Goal: Task Accomplishment & Management: Manage account settings

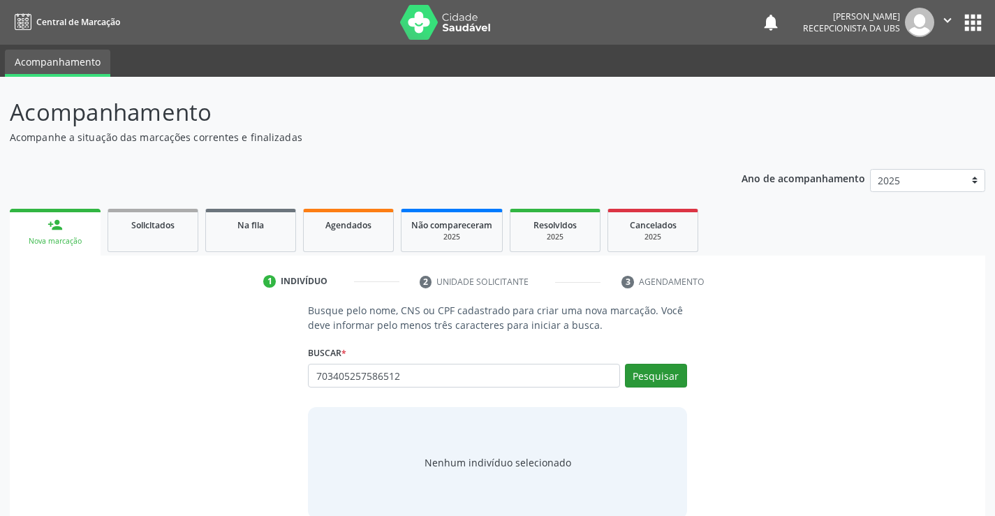
type input "703405257586512"
click at [658, 375] on button "Pesquisar" at bounding box center [656, 376] width 62 height 24
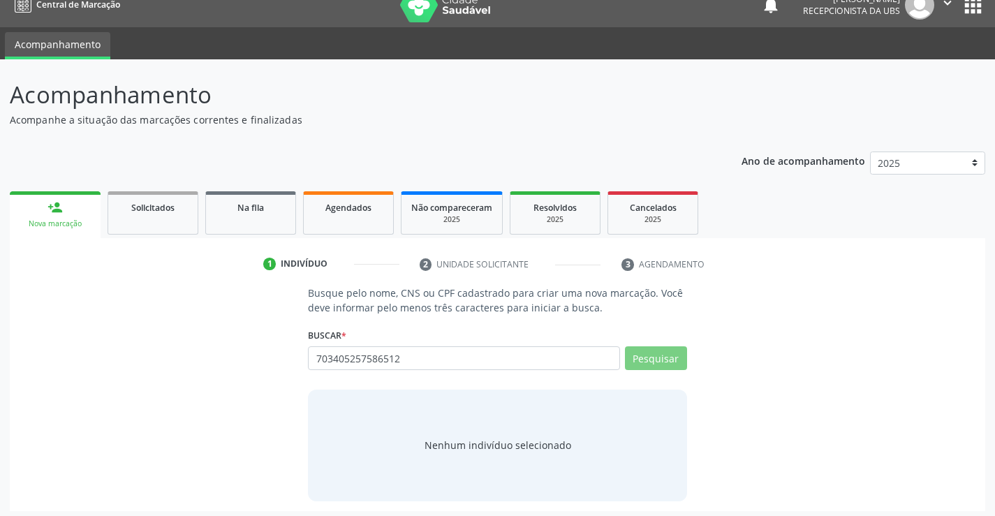
scroll to position [22, 0]
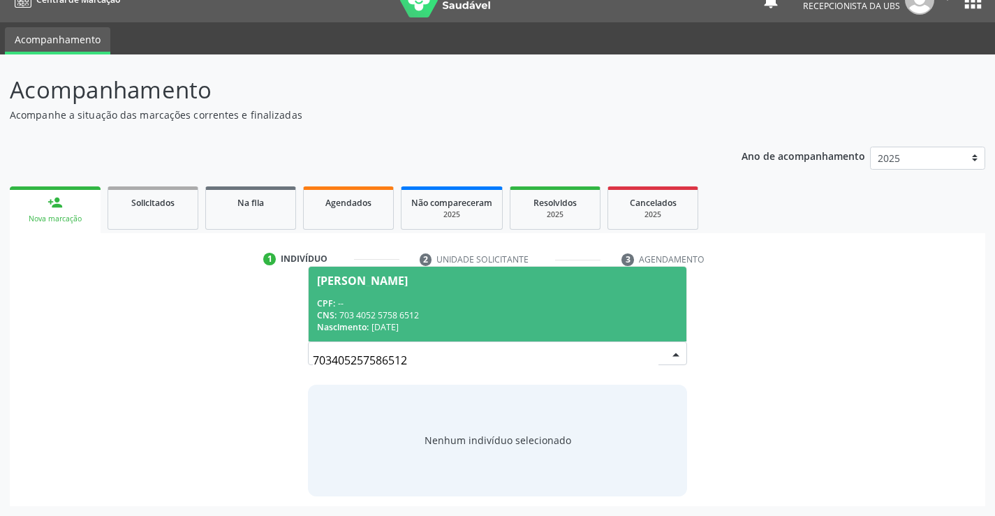
drag, startPoint x: 427, startPoint y: 313, endPoint x: 355, endPoint y: 317, distance: 72.7
click at [355, 317] on div "CNS: 703 4052 5758 6512" at bounding box center [497, 315] width 360 height 12
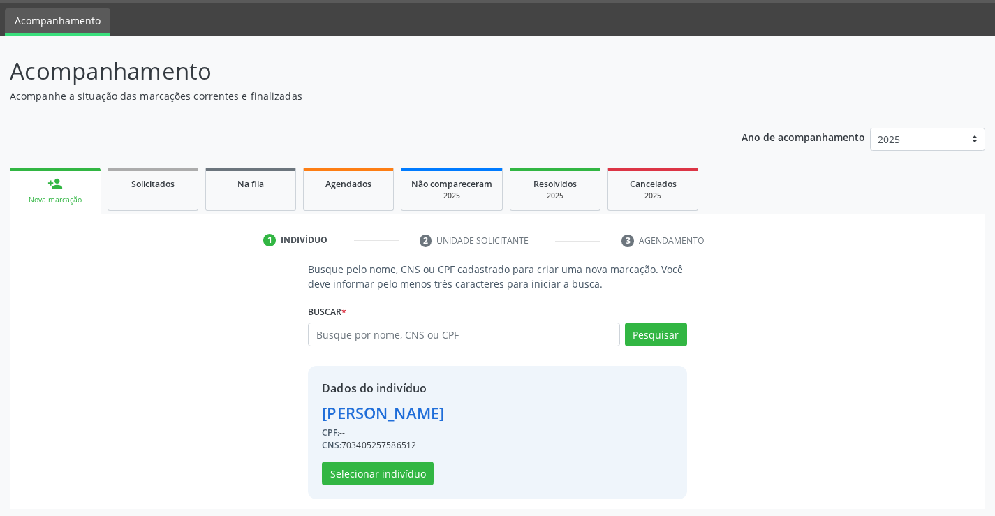
scroll to position [44, 0]
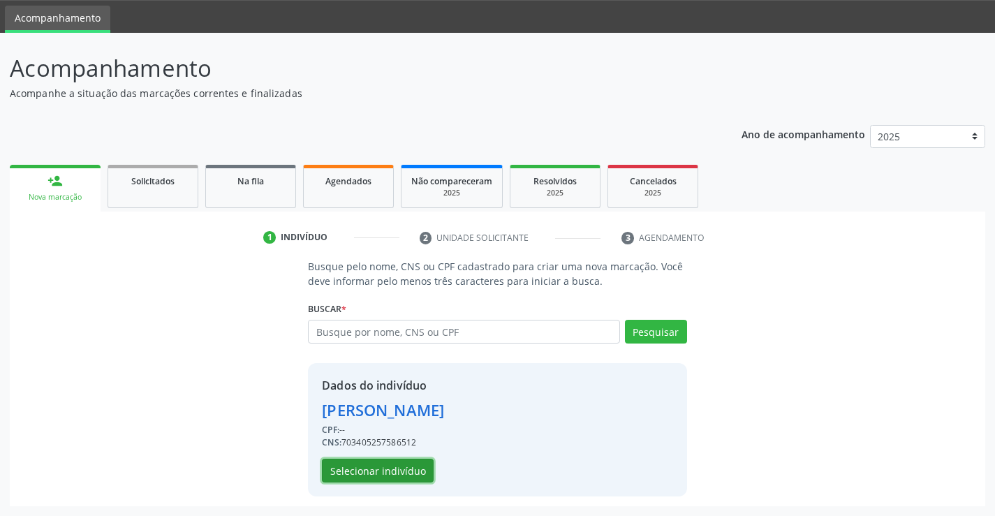
click at [406, 472] on button "Selecionar indivíduo" at bounding box center [378, 471] width 112 height 24
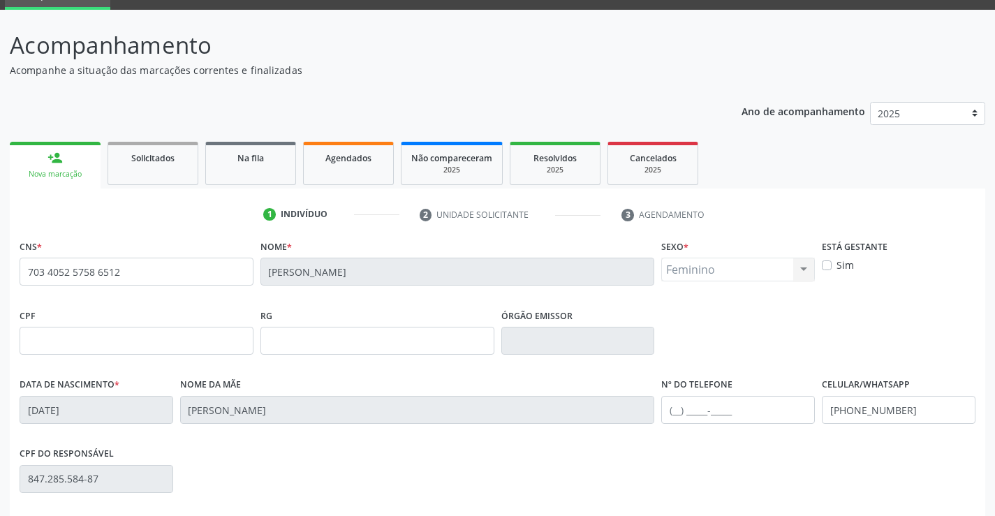
scroll to position [101, 0]
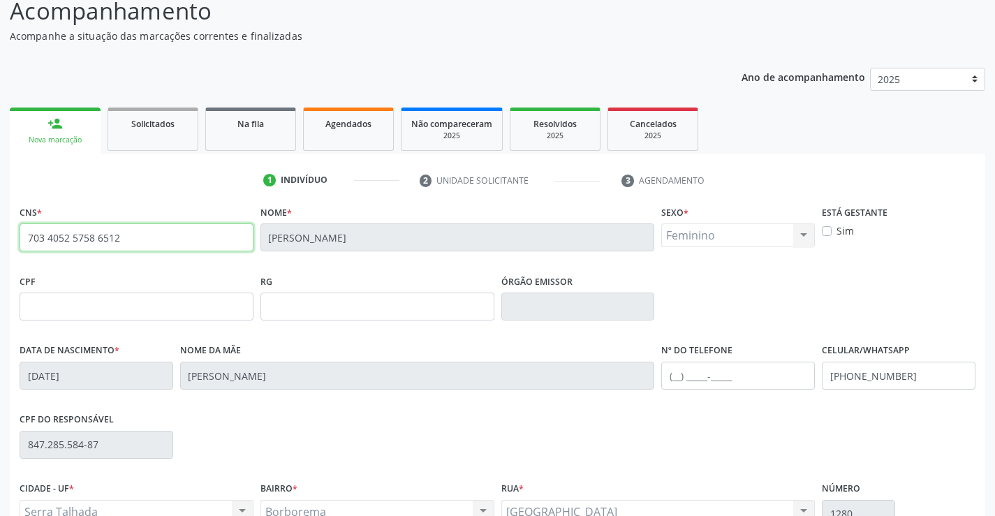
drag, startPoint x: 128, startPoint y: 238, endPoint x: 11, endPoint y: 250, distance: 117.9
click at [11, 250] on div "CNS * 703 4052 5758 6512 Nome * Maria Elvira Pereira da Silva Sexo * Feminino M…" at bounding box center [497, 424] width 975 height 444
click at [339, 126] on span "Agendados" at bounding box center [348, 124] width 46 height 12
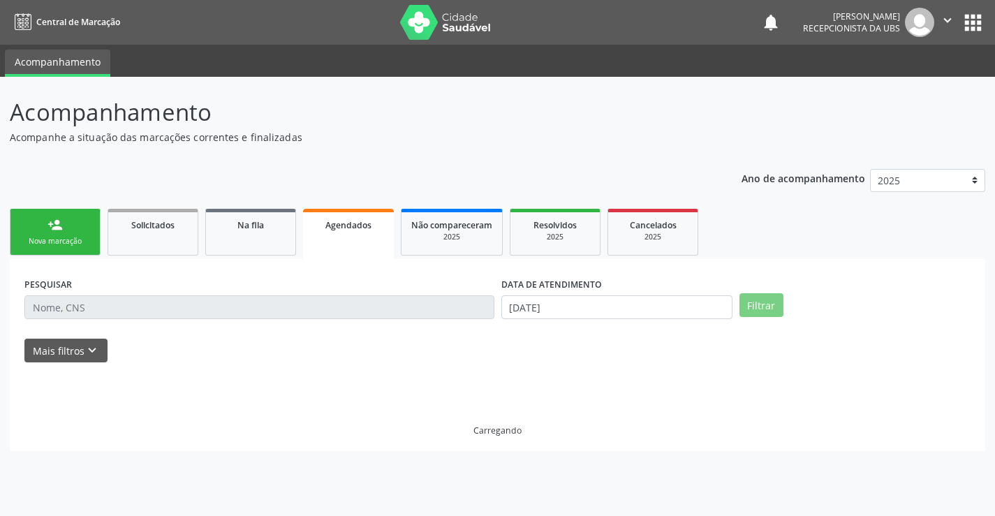
scroll to position [0, 0]
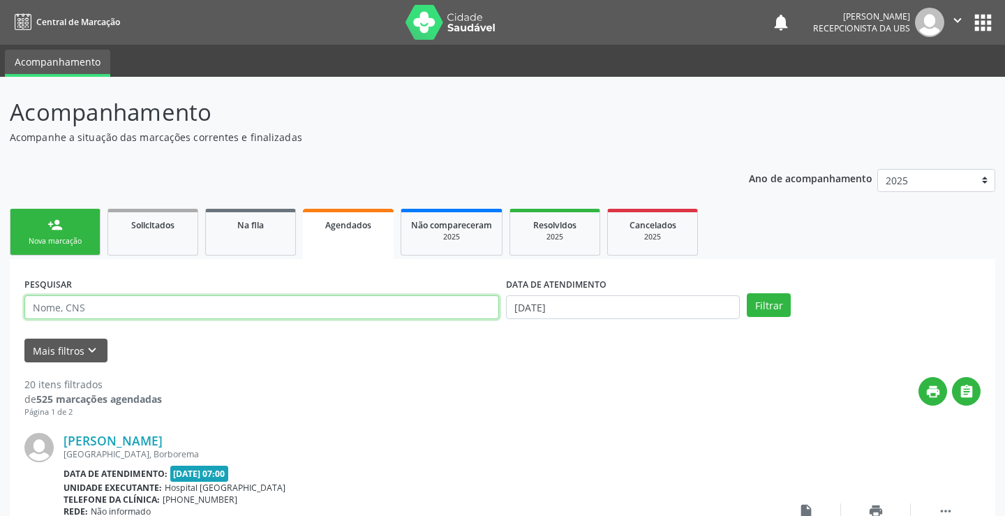
click at [156, 304] on input "text" at bounding box center [261, 307] width 475 height 24
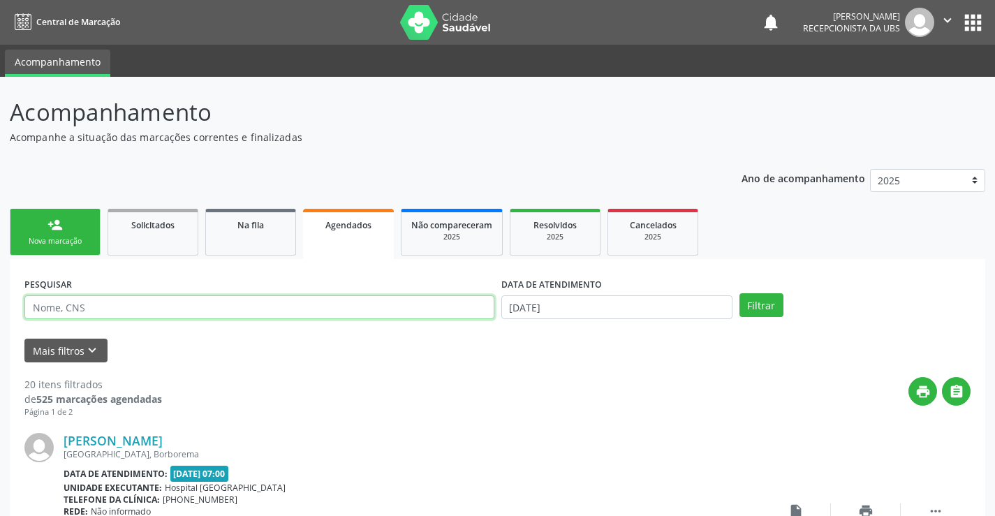
paste input "703 4052 5758 6512"
type input "703 4052 5758 6512"
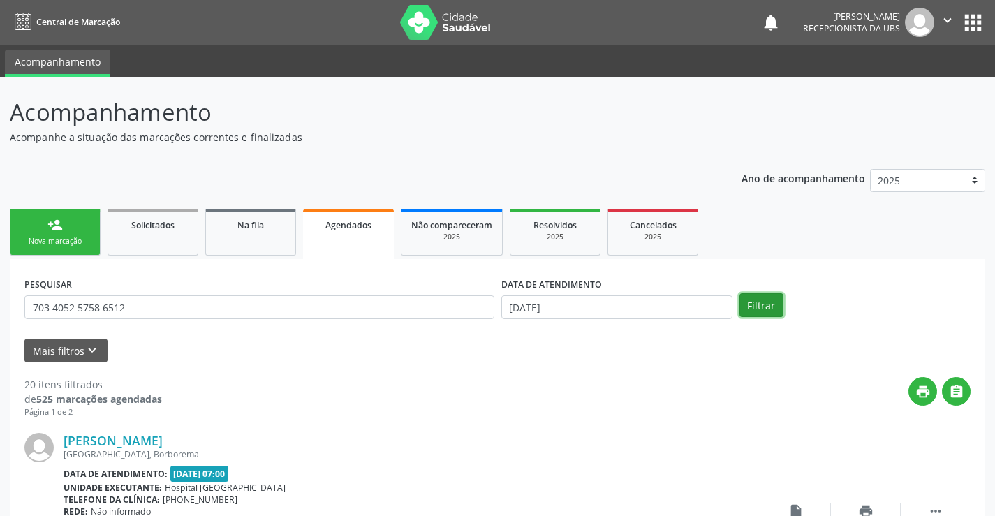
click at [761, 311] on button "Filtrar" at bounding box center [761, 305] width 44 height 24
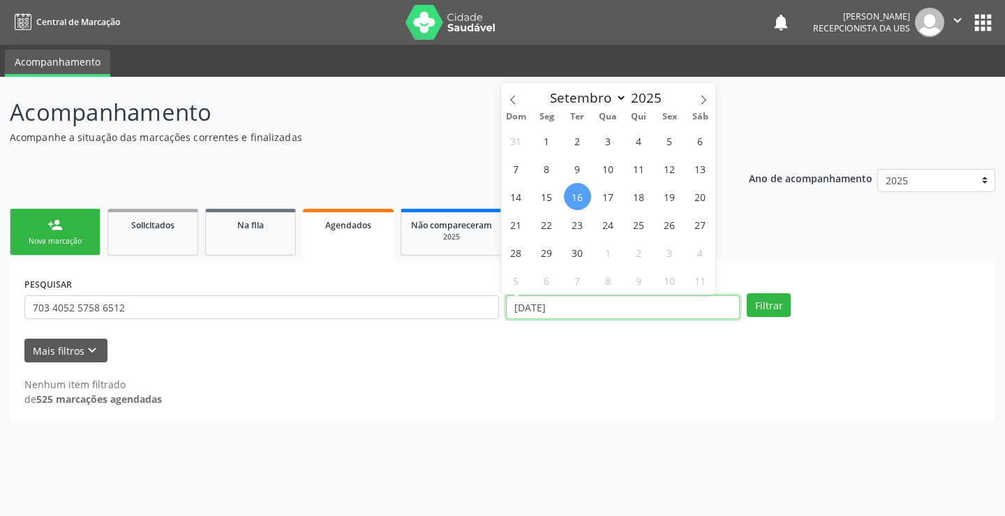
click at [581, 308] on input "[DATE]" at bounding box center [623, 307] width 234 height 24
click at [575, 228] on span "23" at bounding box center [577, 224] width 27 height 27
type input "23/09/2025"
click at [575, 228] on span "23" at bounding box center [577, 224] width 27 height 27
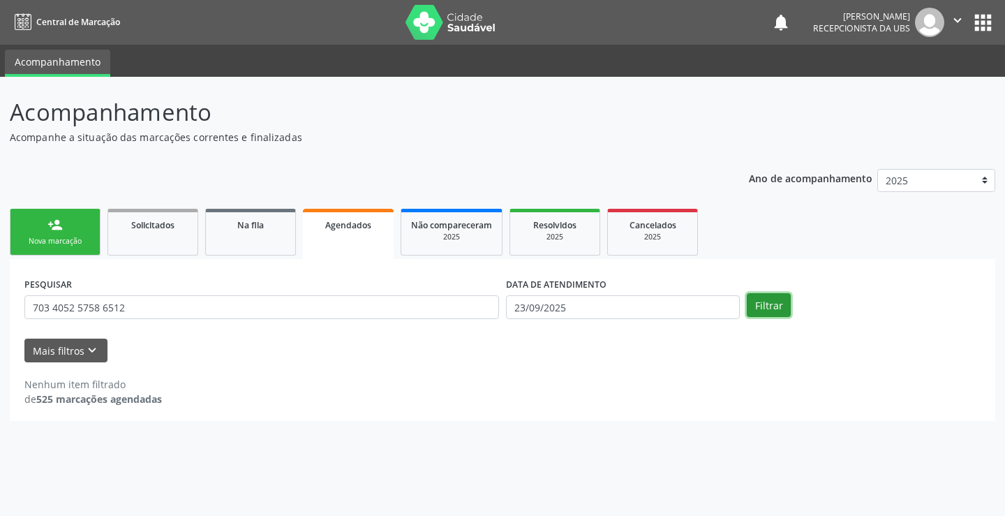
click at [774, 309] on button "Filtrar" at bounding box center [769, 305] width 44 height 24
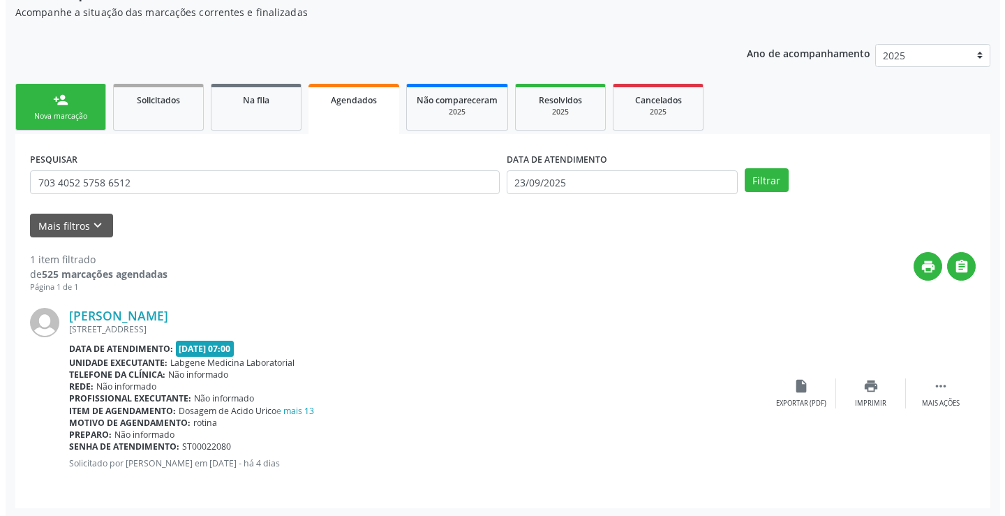
scroll to position [127, 0]
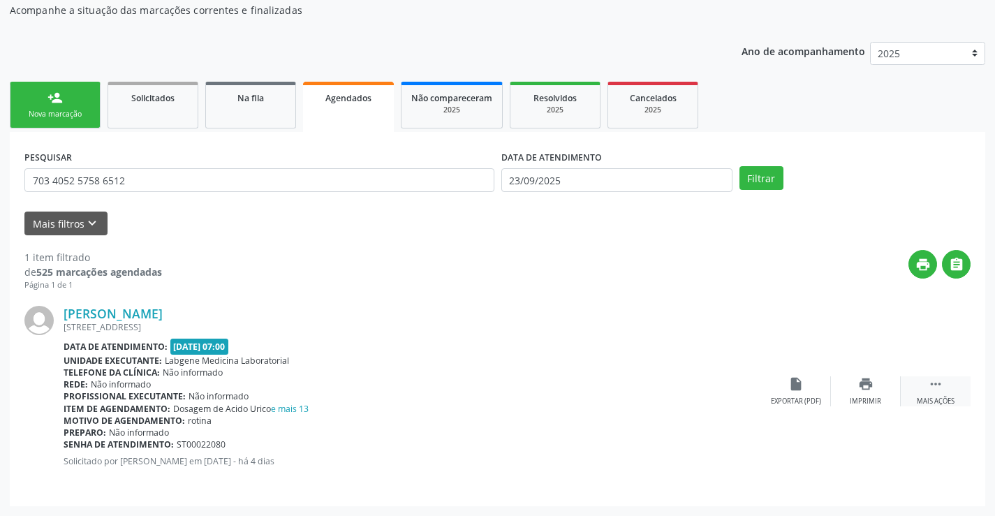
click at [942, 392] on icon "" at bounding box center [935, 383] width 15 height 15
click at [794, 388] on icon "cancel" at bounding box center [795, 383] width 15 height 15
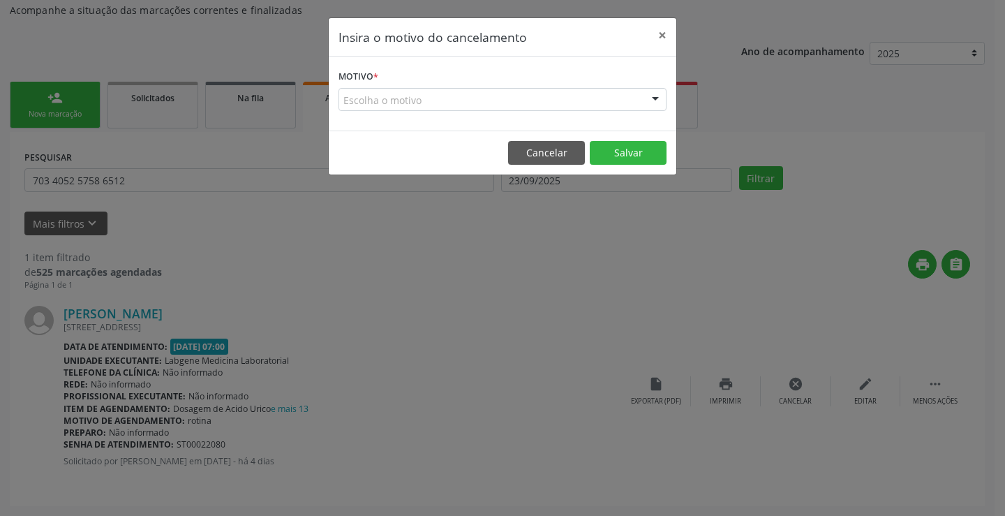
click at [627, 110] on div "Escolha o motivo" at bounding box center [503, 100] width 328 height 24
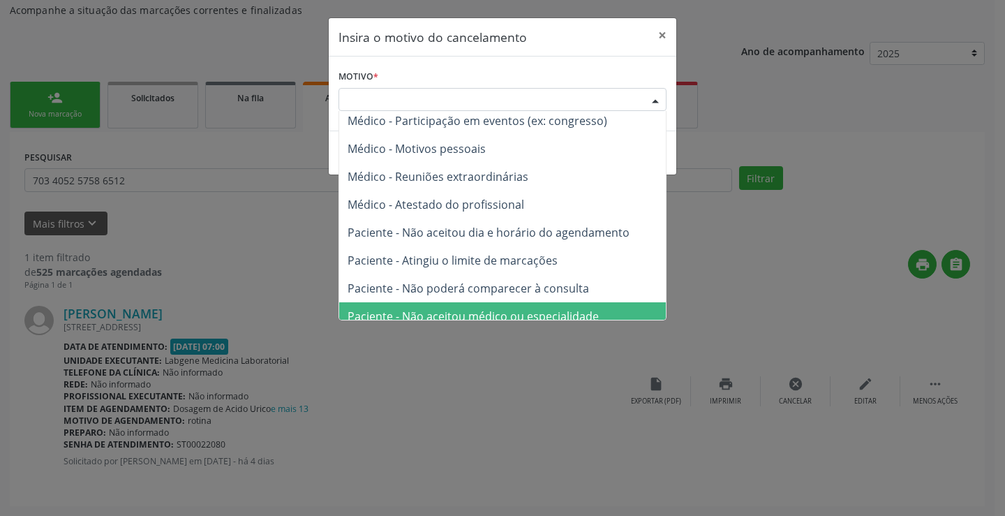
scroll to position [0, 0]
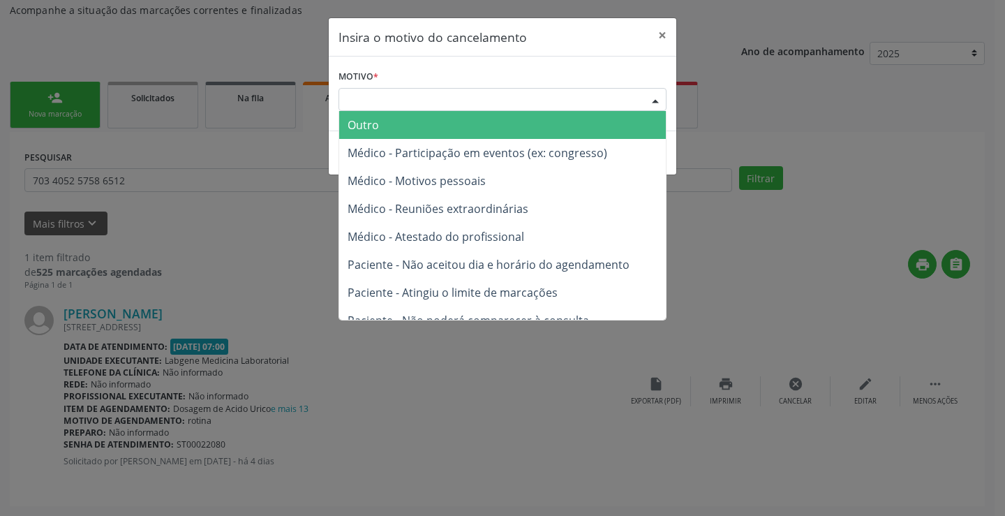
click at [440, 133] on span "Outro" at bounding box center [502, 125] width 327 height 28
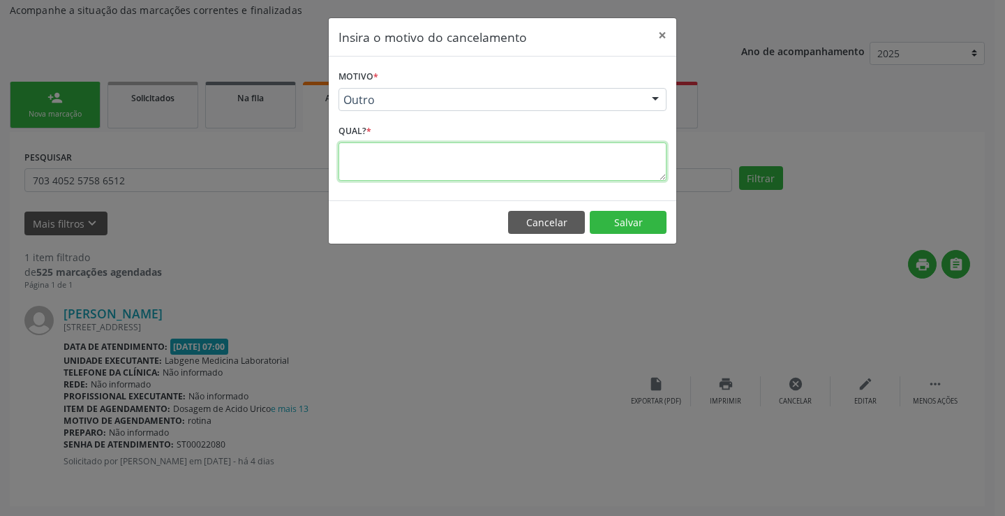
click at [442, 158] on textarea at bounding box center [503, 161] width 328 height 38
type textarea "paciente faleceu ontem"
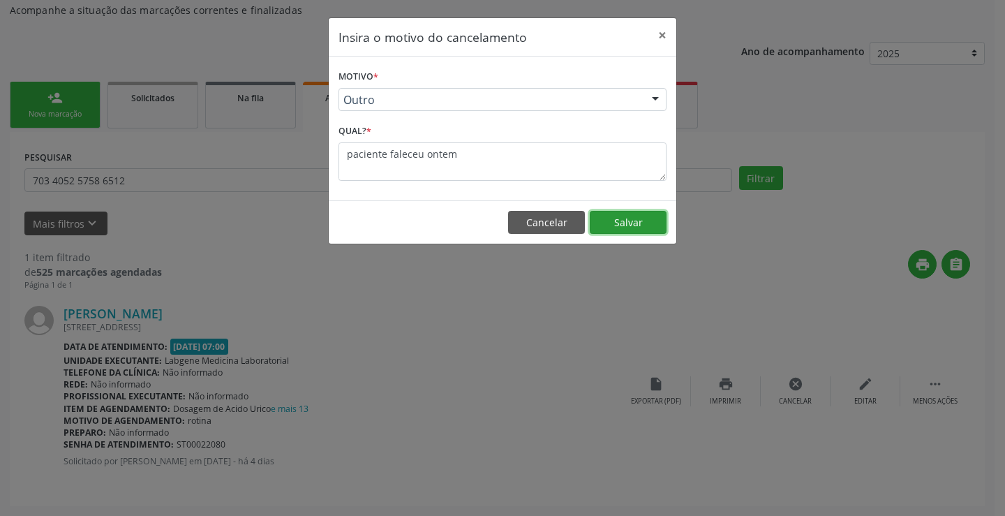
click at [636, 228] on button "Salvar" at bounding box center [628, 223] width 77 height 24
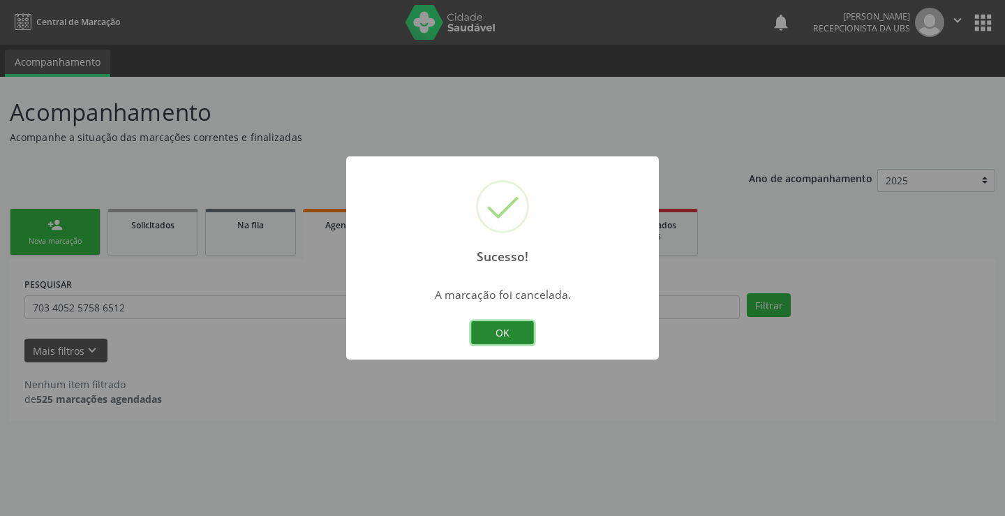
click at [516, 335] on button "OK" at bounding box center [502, 333] width 63 height 24
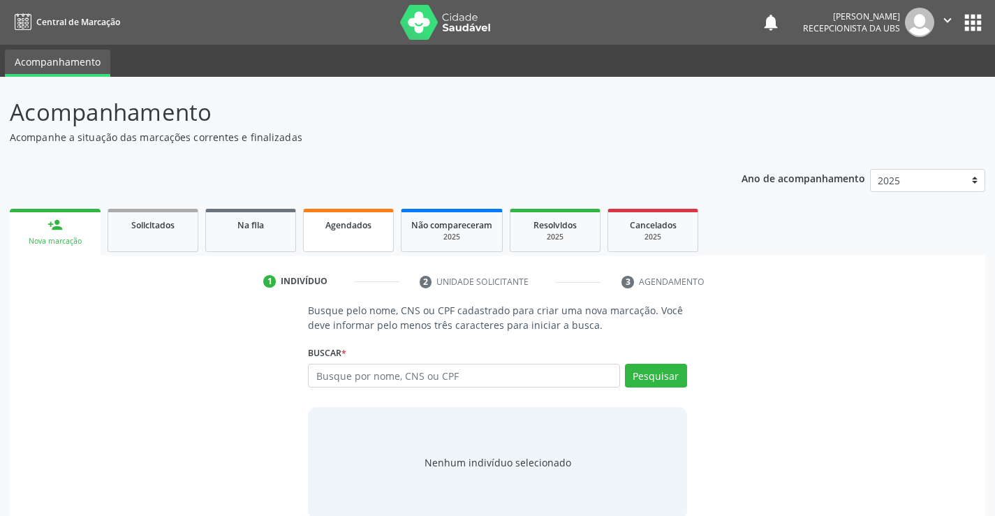
click at [362, 235] on link "Agendados" at bounding box center [348, 230] width 91 height 43
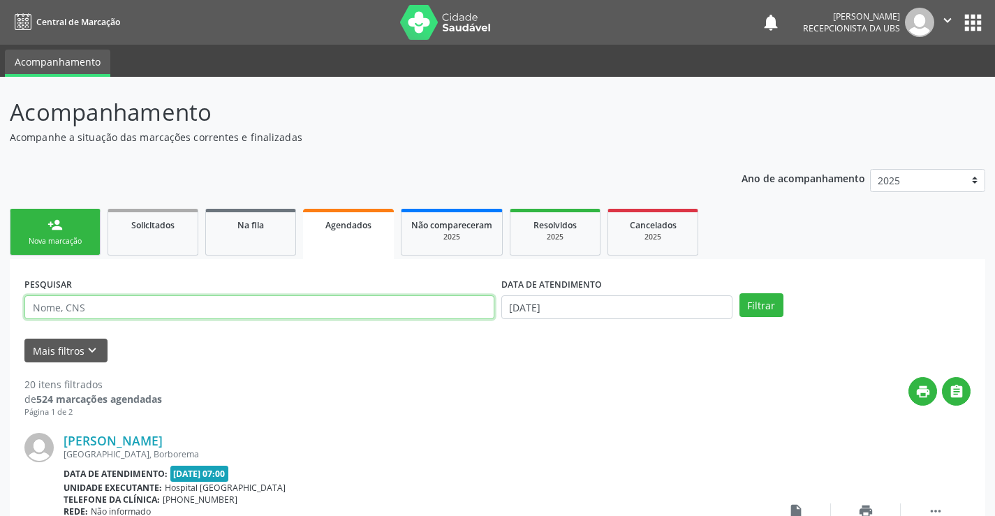
click at [382, 312] on input "text" at bounding box center [259, 307] width 470 height 24
type input "700605920748663"
click at [677, 323] on div "DATA DE ATENDIMENTO [DATE]" at bounding box center [617, 301] width 238 height 54
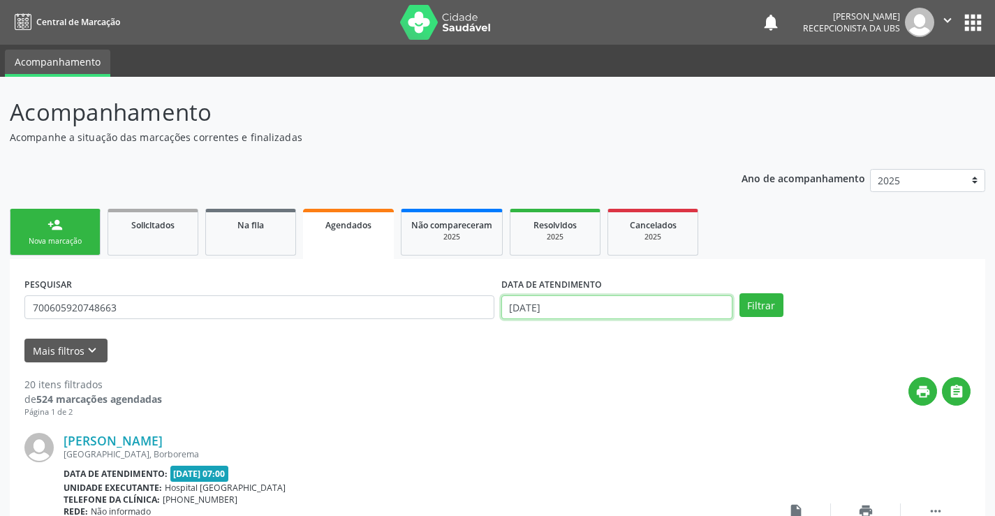
click at [673, 315] on input "[DATE]" at bounding box center [616, 307] width 231 height 24
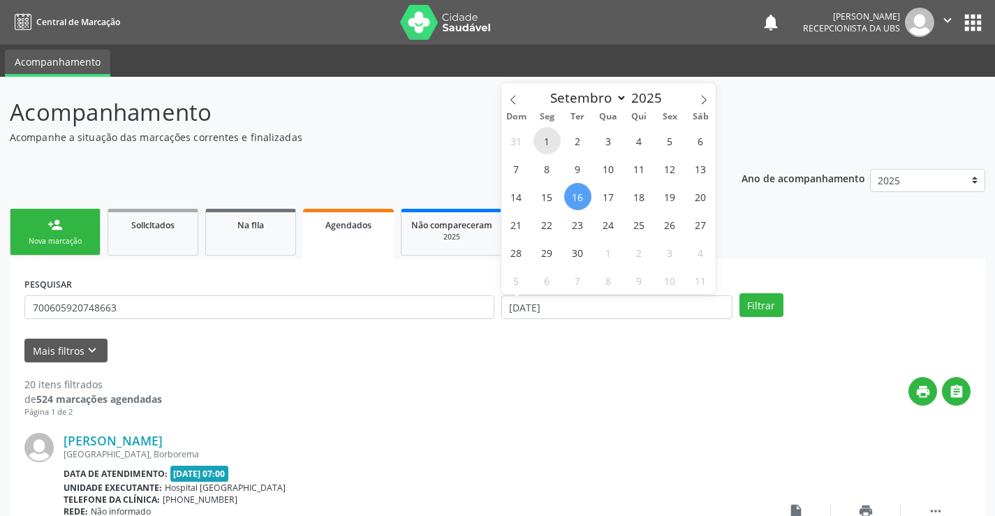
click at [549, 134] on span "1" at bounding box center [546, 140] width 27 height 27
type input "[DATE]"
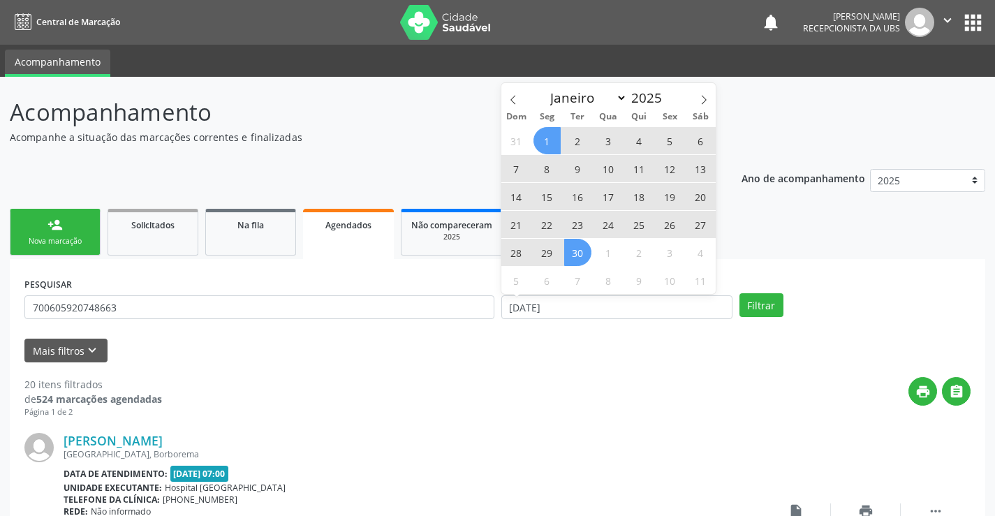
click at [585, 252] on span "30" at bounding box center [577, 252] width 27 height 27
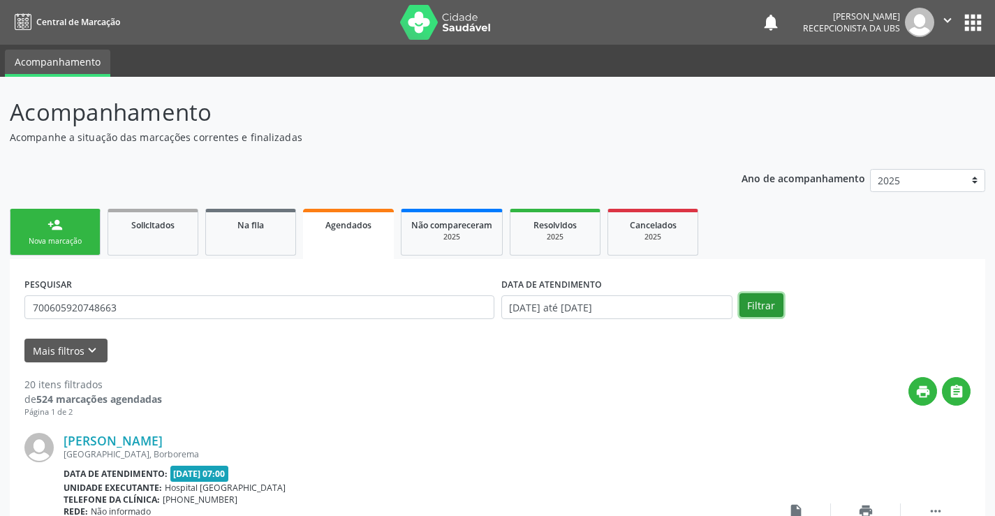
click at [755, 305] on button "Filtrar" at bounding box center [761, 305] width 44 height 24
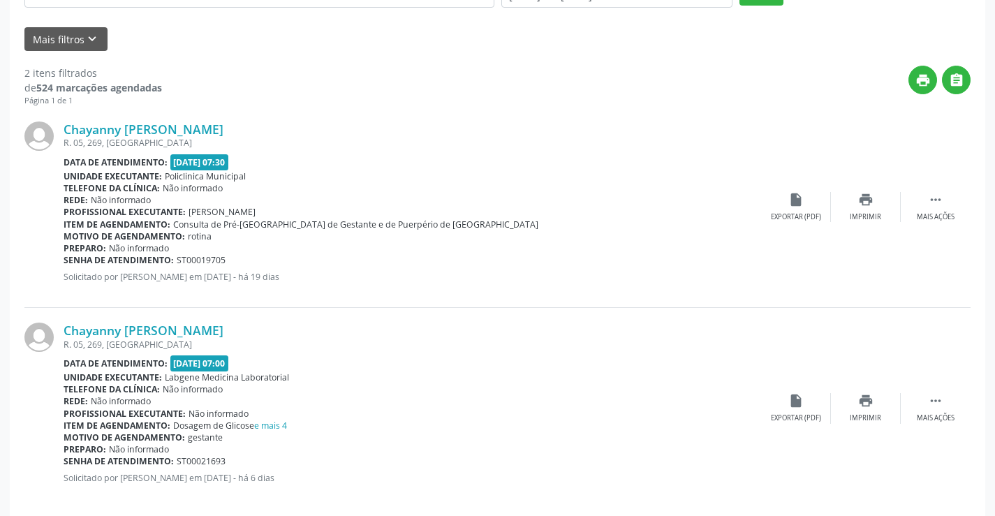
scroll to position [329, 0]
